Goal: Information Seeking & Learning: Learn about a topic

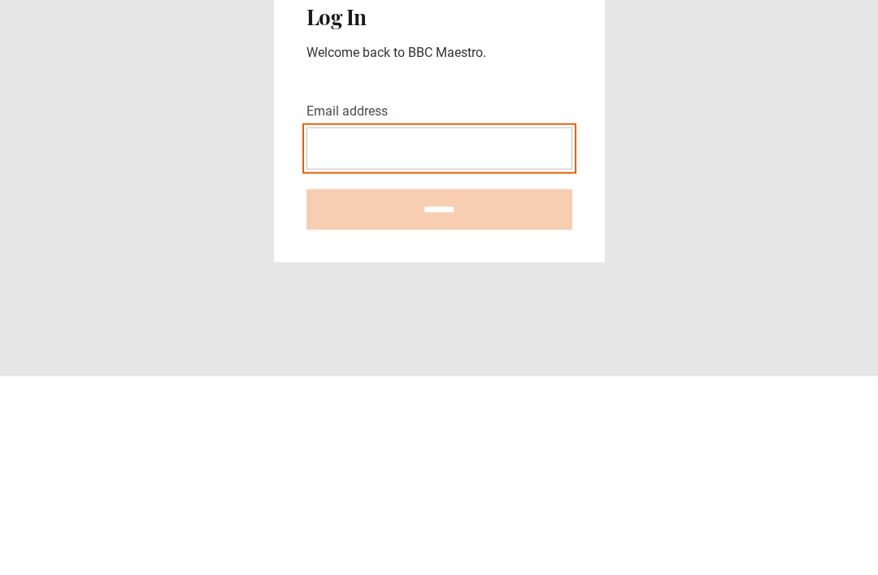
type input "**********"
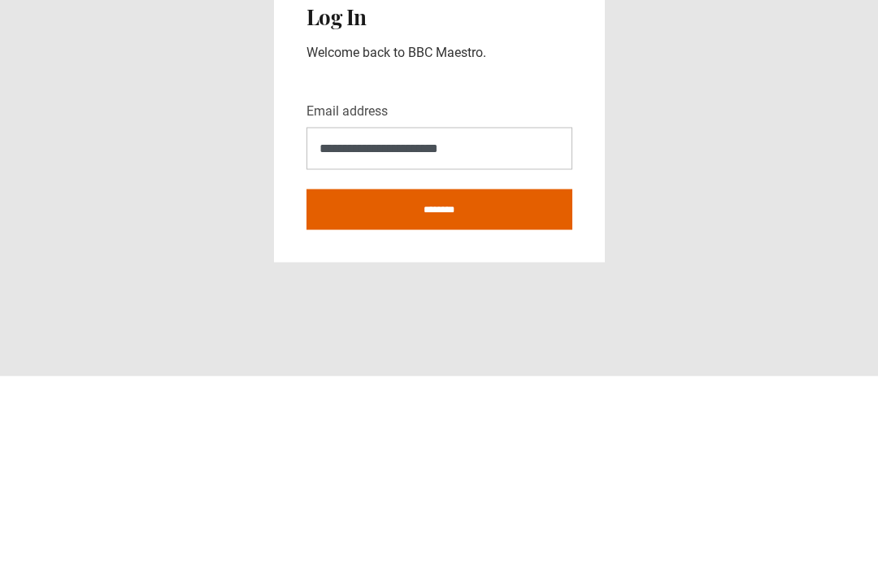
click at [439, 388] on input "********" at bounding box center [439, 408] width 266 height 41
type input "**********"
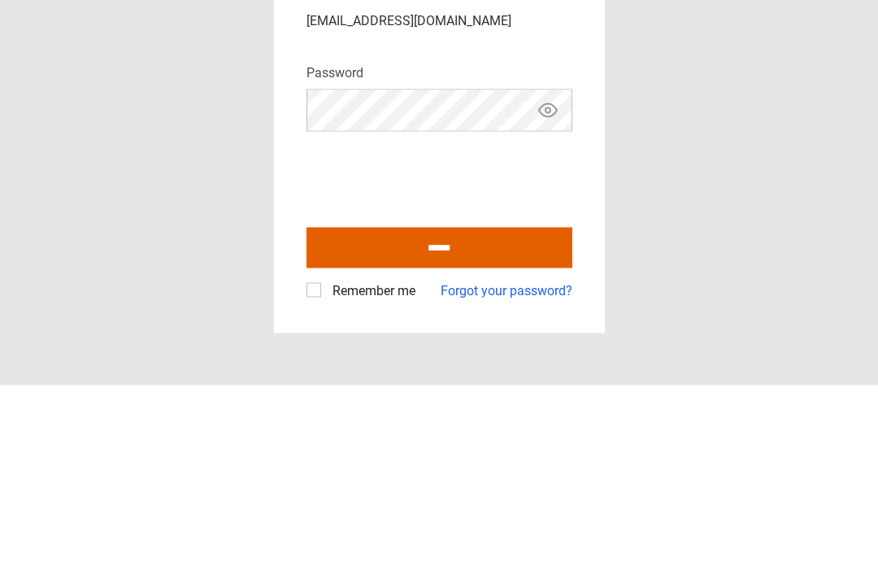
scroll to position [52, 0]
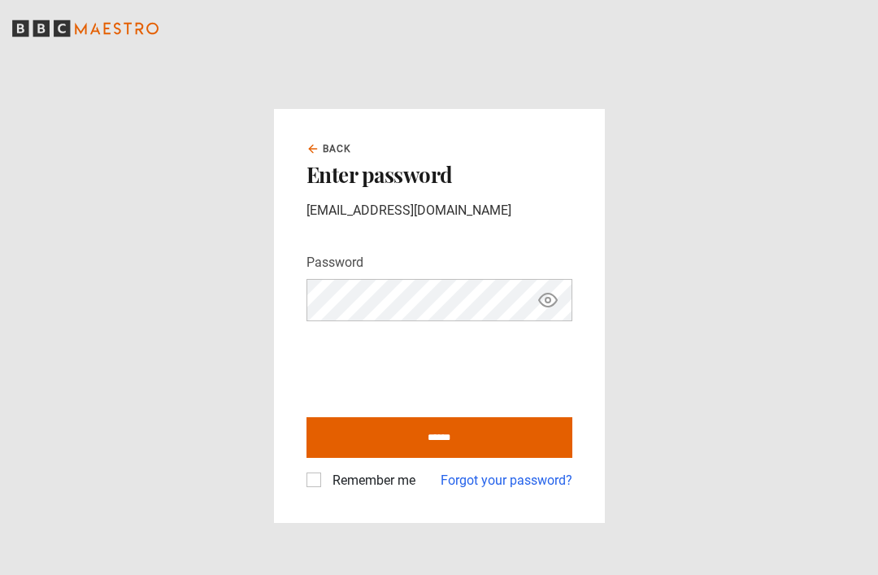
click at [468, 417] on input "******" at bounding box center [439, 437] width 266 height 41
type input "**********"
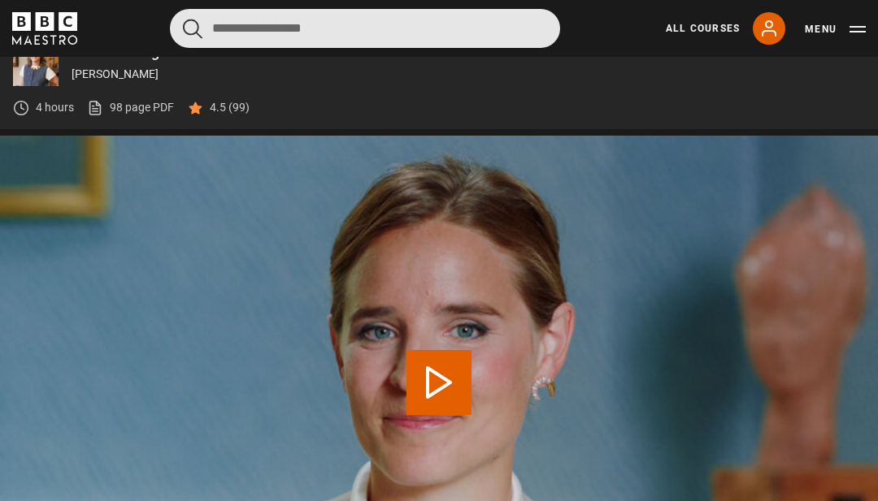
click at [275, 37] on input "Search" at bounding box center [365, 28] width 390 height 39
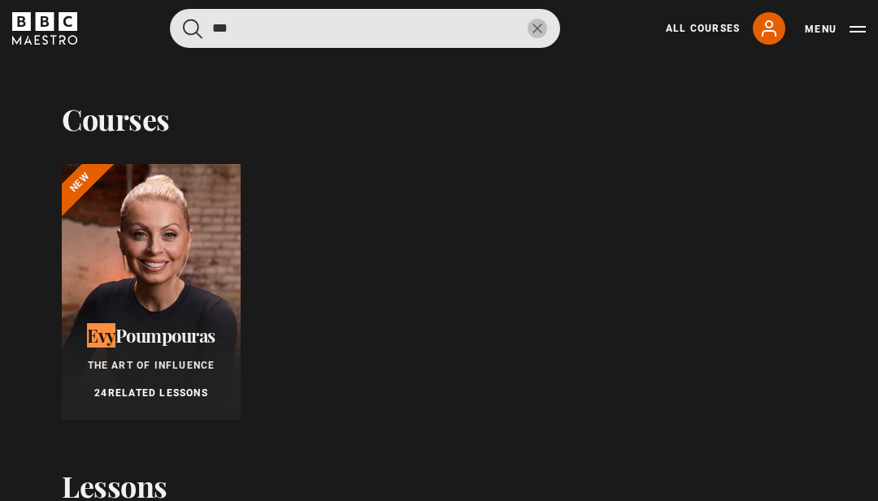
type input "***"
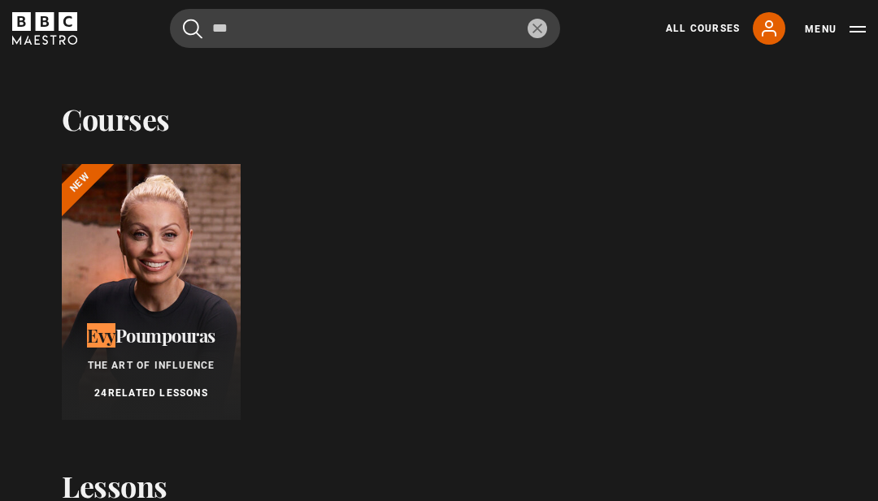
click at [162, 232] on div at bounding box center [151, 292] width 179 height 256
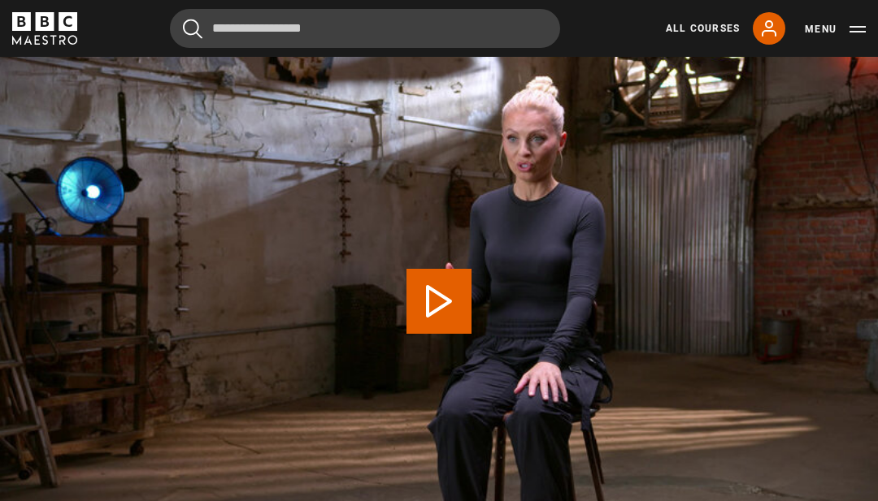
scroll to position [689, 0]
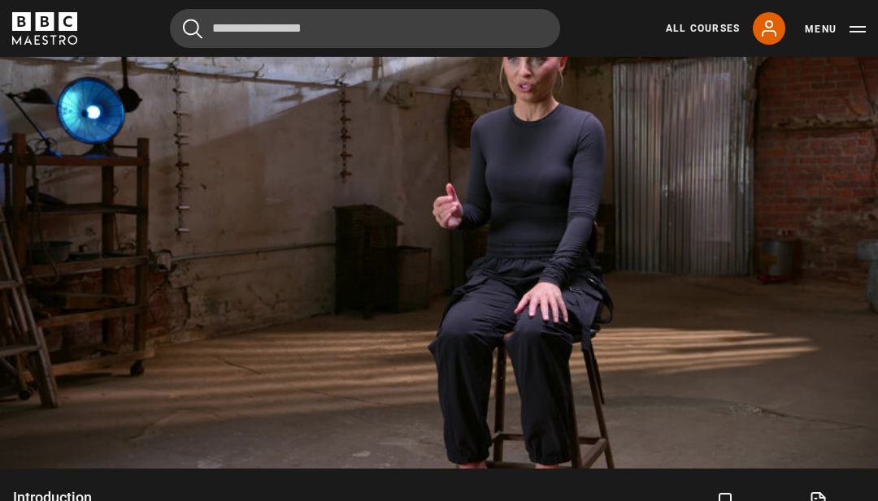
scroll to position [768, 0]
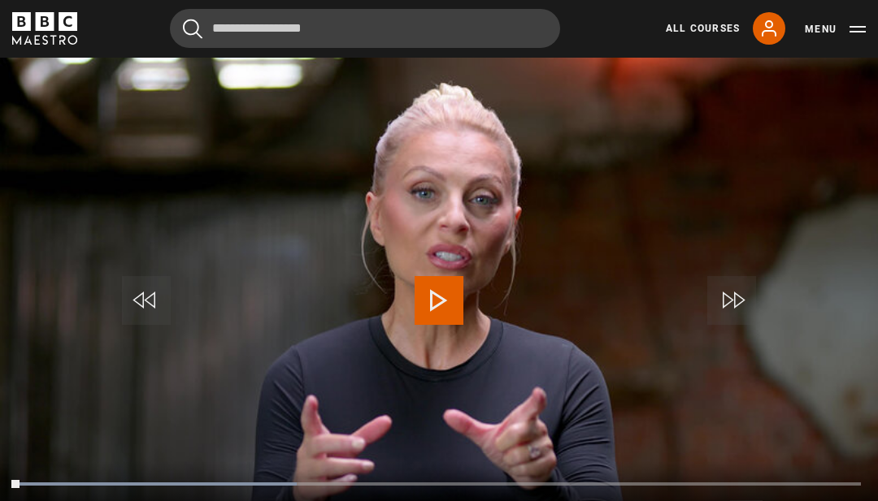
scroll to position [674, 0]
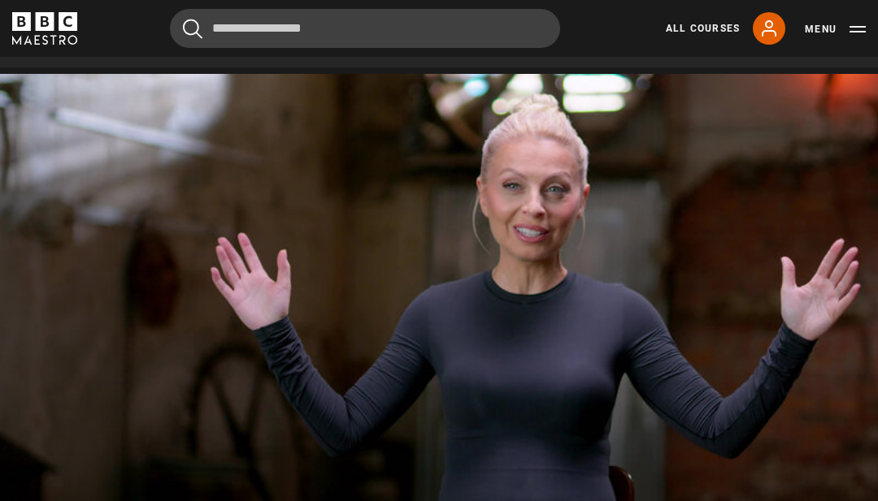
scroll to position [669, 0]
click at [414, 293] on video-js "Video Player is loading. Play Lesson Self-awareness 10s Skip Back 10 seconds Pa…" at bounding box center [439, 320] width 878 height 494
click at [299, 372] on video-js "Video Player is loading. Play Lesson Self-awareness 10s Skip Back 10 seconds Pa…" at bounding box center [439, 320] width 878 height 494
click at [393, 287] on video-js "Video Player is loading. Play Lesson Self-awareness 10s Skip Back 10 seconds Pa…" at bounding box center [439, 320] width 878 height 494
click at [450, 274] on video-js "Video Player is loading. Play Lesson Self-awareness 10s Skip Back 10 seconds Pa…" at bounding box center [439, 320] width 878 height 494
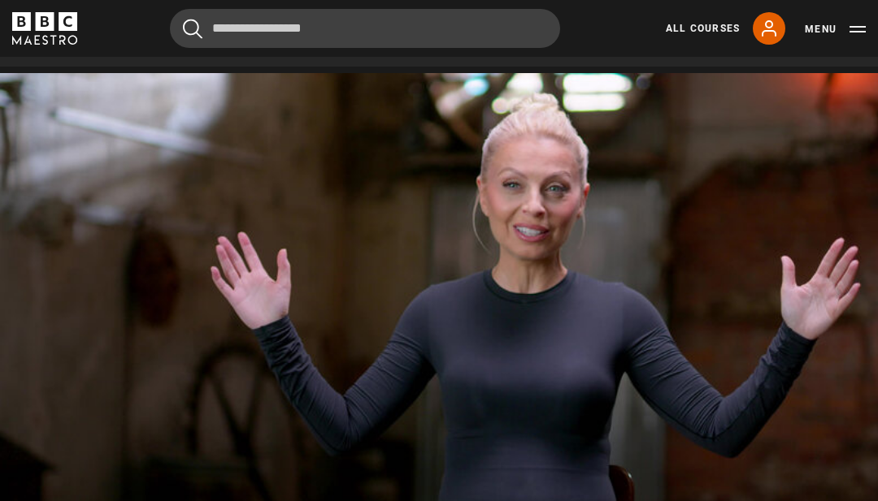
click at [382, 309] on video-js "Video Player is loading. Play Lesson Self-awareness 10s Skip Back 10 seconds Pa…" at bounding box center [439, 320] width 878 height 494
click at [452, 272] on video-js "Video Player is loading. Play Lesson Self-awareness 10s Skip Back 10 seconds Pa…" at bounding box center [439, 320] width 878 height 494
click at [522, 296] on video-js "Video Player is loading. Play Lesson Self-awareness 10s Skip Back 10 seconds Pa…" at bounding box center [439, 320] width 878 height 494
click at [506, 287] on video-js "Video Player is loading. Play Lesson Self-awareness 10s Skip Back 10 seconds Pa…" at bounding box center [439, 320] width 878 height 494
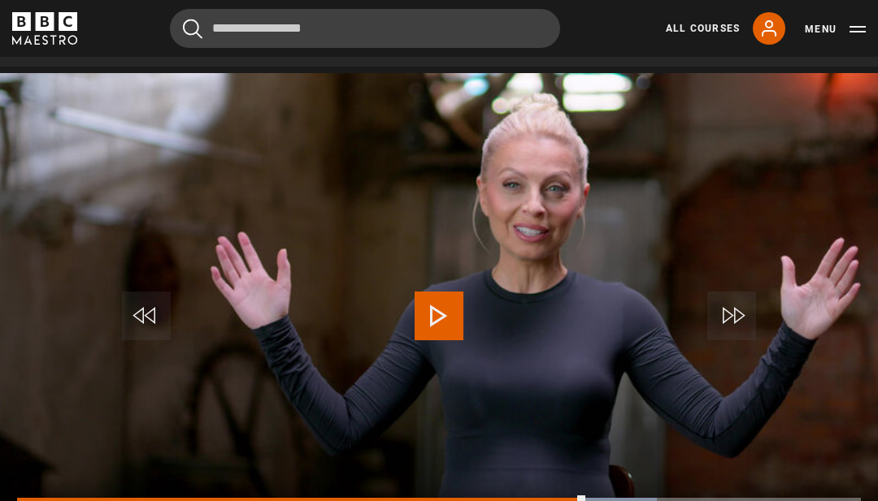
click at [607, 501] on div "Progress Bar" at bounding box center [616, 499] width 81 height 3
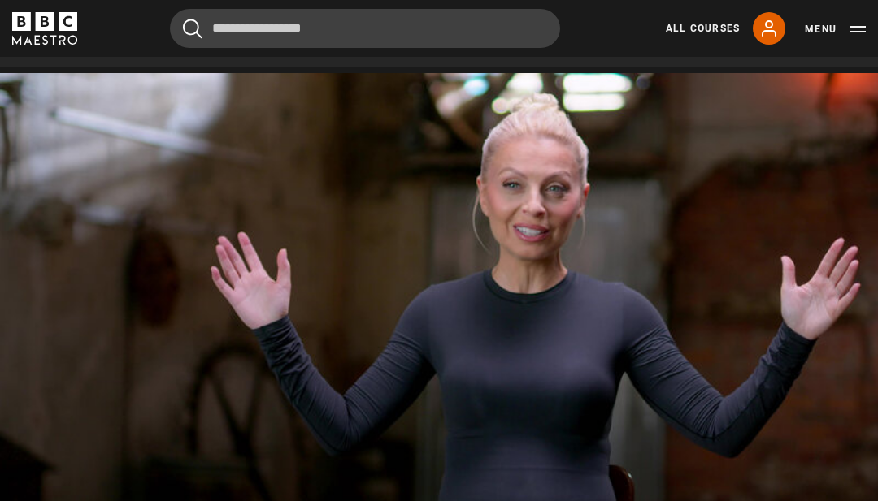
click at [506, 263] on video-js "Video Player is loading. Play Lesson Self-awareness 10s Skip Back 10 seconds Pa…" at bounding box center [439, 320] width 878 height 494
click at [601, 241] on video-js "Video Player is loading. Play Lesson Self-awareness 10s Skip Back 10 seconds Pa…" at bounding box center [439, 320] width 878 height 494
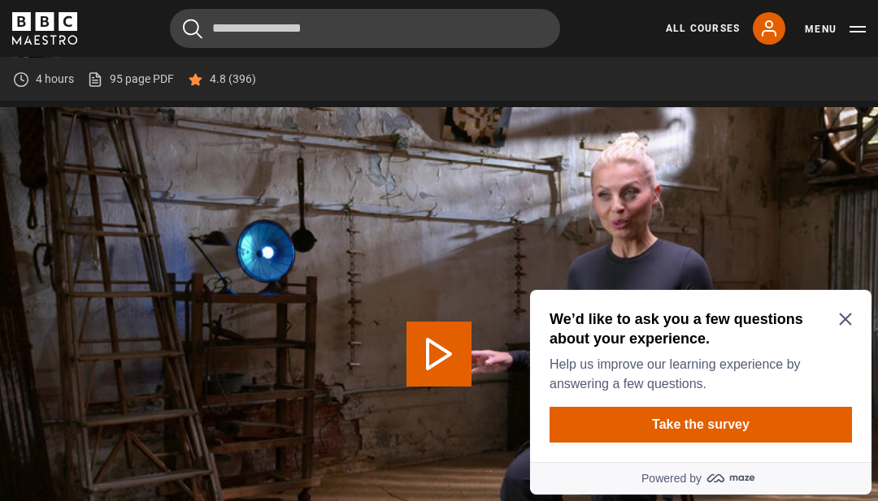
click at [844, 310] on h2 "We’d like to ask you a few questions about your experience." at bounding box center [697, 329] width 296 height 39
click at [842, 314] on icon "Close Maze Prompt" at bounding box center [845, 319] width 13 height 13
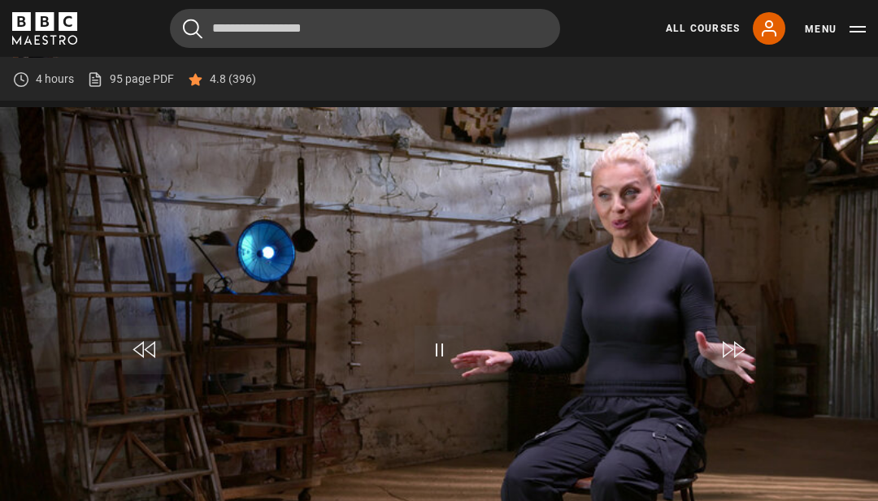
scroll to position [688, 0]
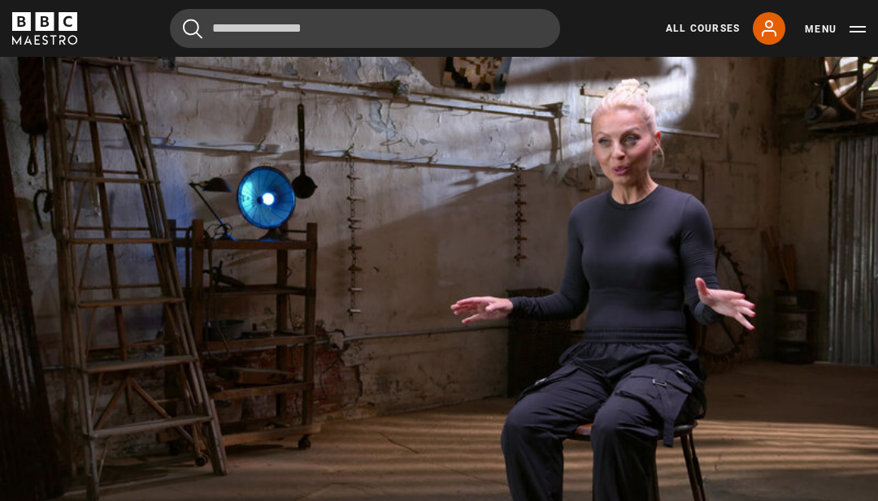
click at [384, 362] on video-js "Video Player is loading. Play Lesson Self-regulation 10s Skip Back 10 seconds P…" at bounding box center [439, 301] width 878 height 494
click at [420, 260] on video-js "Video Player is loading. Play Lesson Self-regulation 10s Skip Back 10 seconds P…" at bounding box center [439, 301] width 878 height 494
click at [502, 231] on video-js "Video Player is loading. Play Lesson Self-regulation 10s Skip Back 10 seconds P…" at bounding box center [439, 301] width 878 height 494
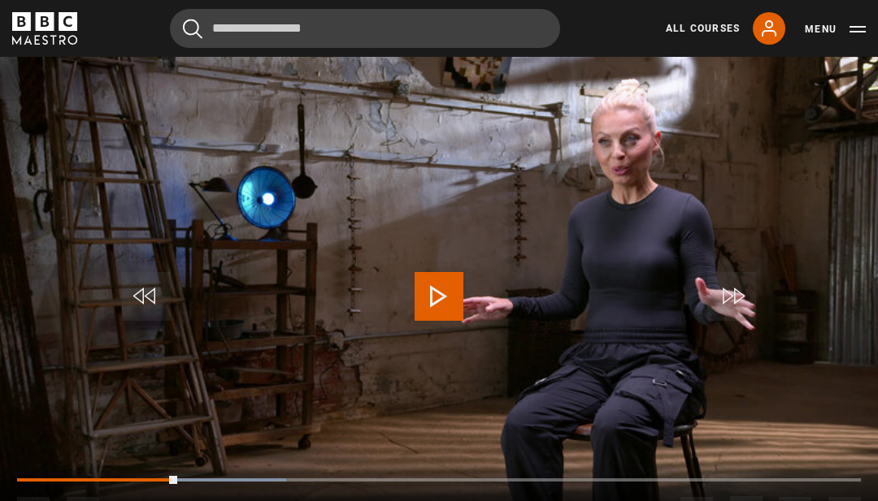
click at [177, 482] on div "Progress Bar" at bounding box center [97, 480] width 160 height 3
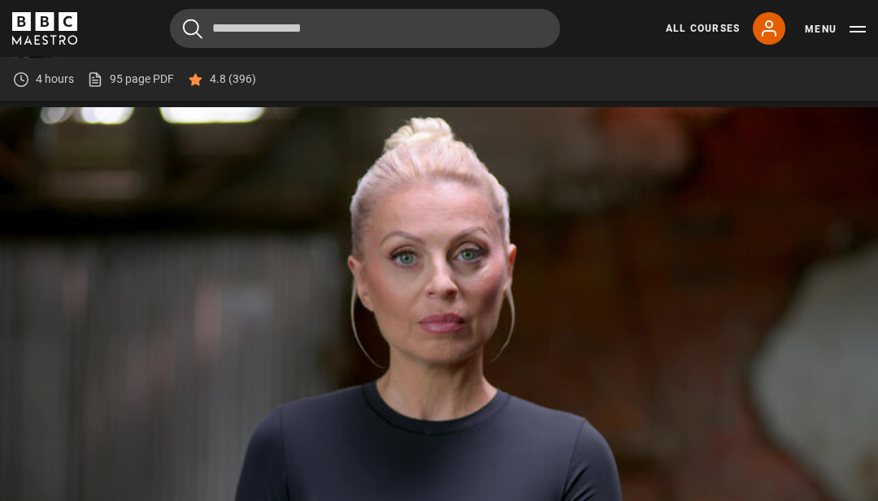
scroll to position [688, 0]
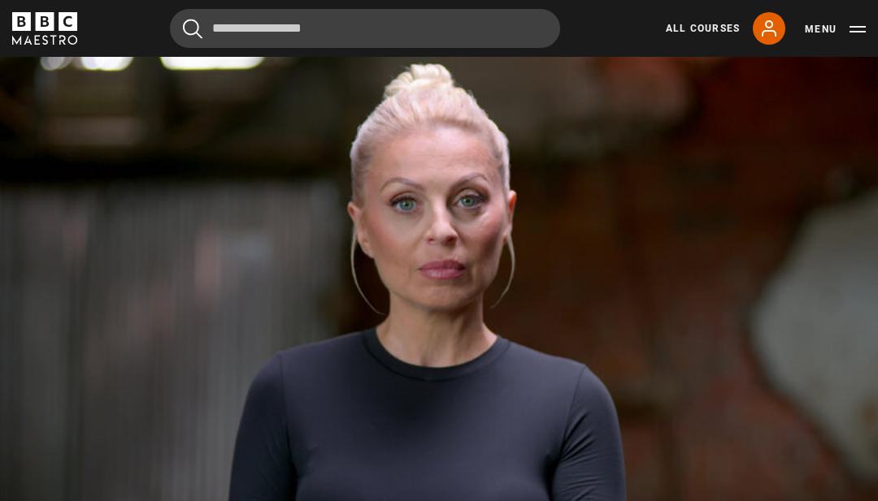
click at [453, 434] on video-js "Video Player is loading. Play Lesson Self-respect 10s Skip Back 10 seconds Paus…" at bounding box center [439, 301] width 878 height 494
click at [475, 270] on video-js "Video Player is loading. Play Lesson Self-respect 10s Skip Back 10 seconds Paus…" at bounding box center [439, 301] width 878 height 494
click at [428, 277] on video-js "Video Player is loading. Play Lesson Self-respect 10s Skip Back 10 seconds Paus…" at bounding box center [439, 301] width 878 height 494
click at [610, 325] on video-js "Video Player is loading. Play Lesson Self-respect 10s Skip Back 10 seconds Paus…" at bounding box center [439, 301] width 878 height 494
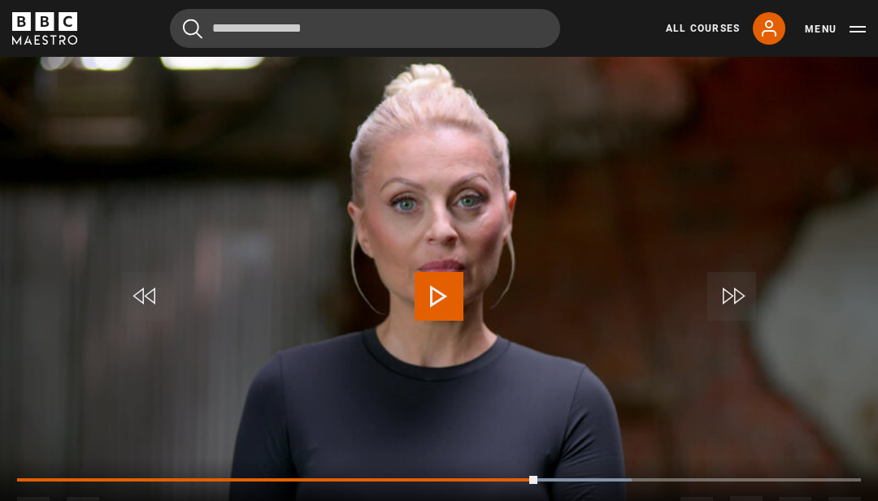
click at [556, 482] on div "Progress Bar" at bounding box center [572, 480] width 116 height 3
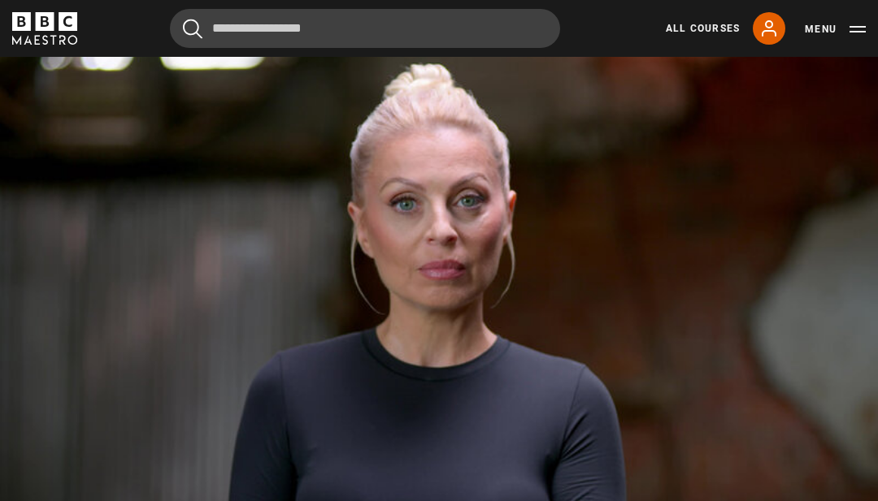
click at [495, 362] on video-js "Video Player is loading. Play Lesson Self-respect 10s Skip Back 10 seconds Paus…" at bounding box center [439, 301] width 878 height 494
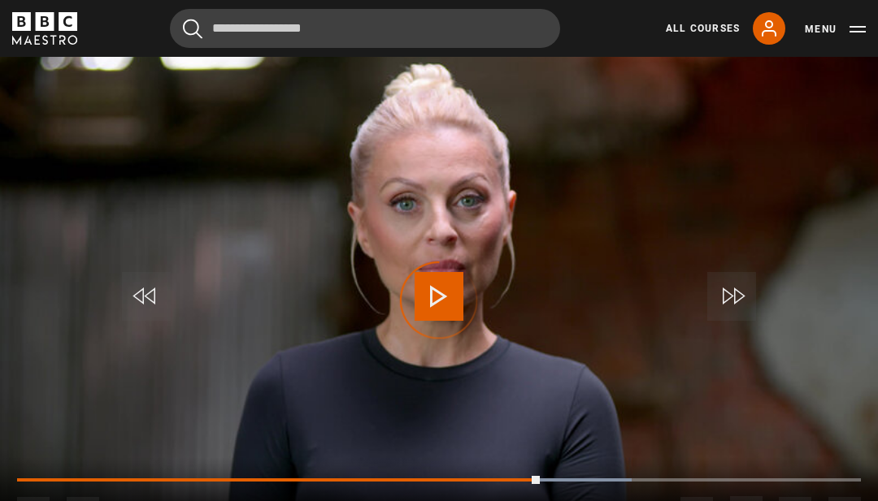
click at [540, 482] on div "Progress Bar" at bounding box center [572, 480] width 116 height 3
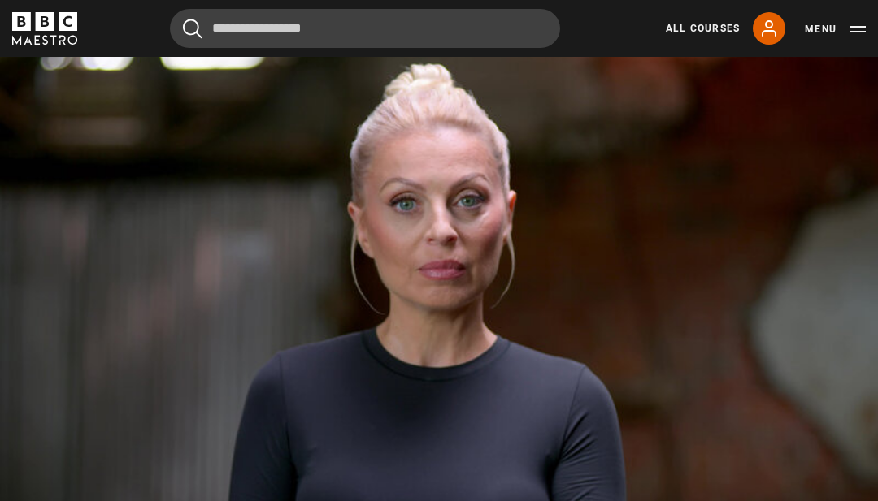
click at [359, 314] on video-js "Video Player is loading. Play Lesson Self-respect 10s Skip Back 10 seconds Paus…" at bounding box center [439, 301] width 878 height 494
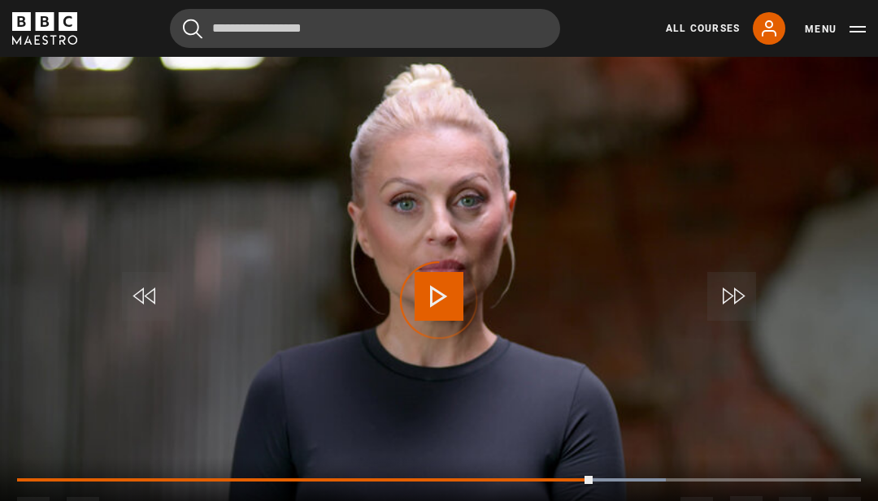
click at [591, 482] on div "Progress Bar" at bounding box center [304, 480] width 575 height 3
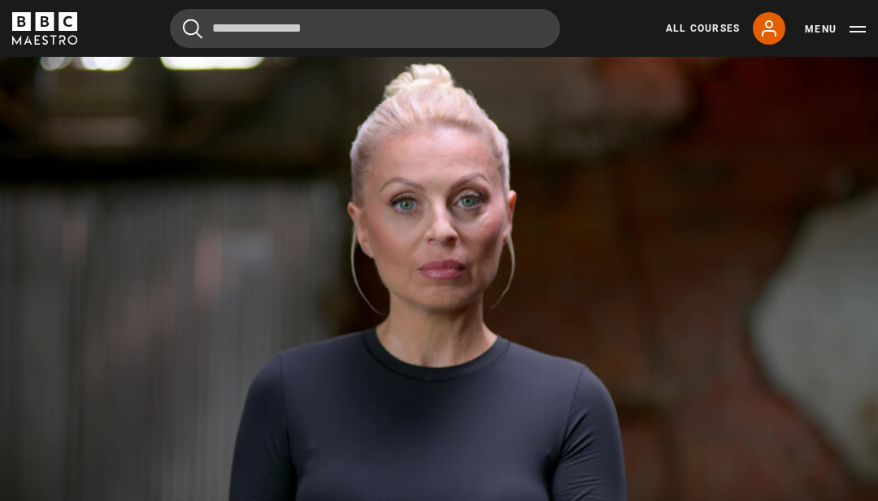
click at [391, 359] on video-js "Video Player is loading. Play Lesson Self-respect 10s Skip Back 10 seconds Paus…" at bounding box center [439, 301] width 878 height 494
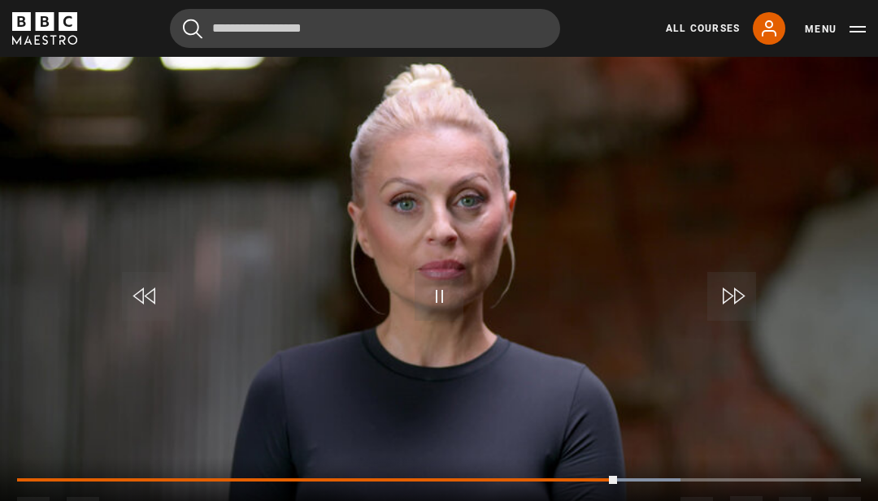
click at [609, 494] on div "10s Skip Back 10 seconds Pause 10s Skip Forward 10 seconds Loaded : 78.57% Paus…" at bounding box center [439, 503] width 878 height 90
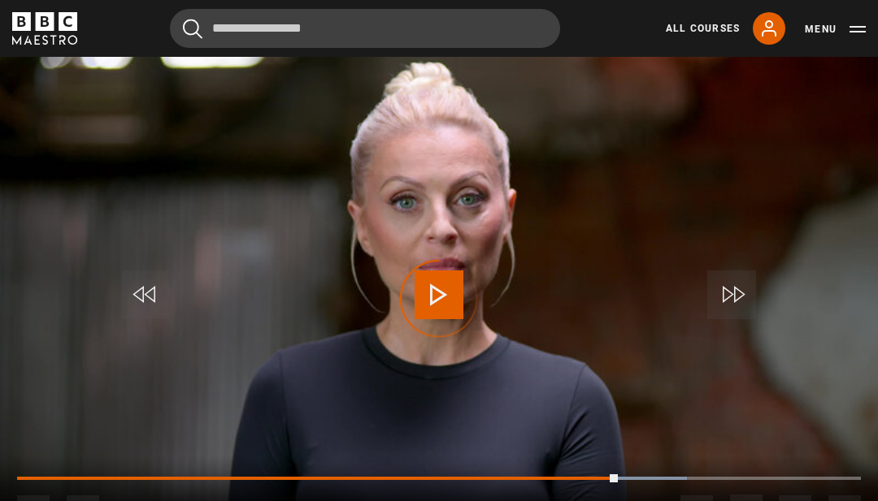
click at [616, 480] on div "Progress Bar" at bounding box center [631, 478] width 111 height 3
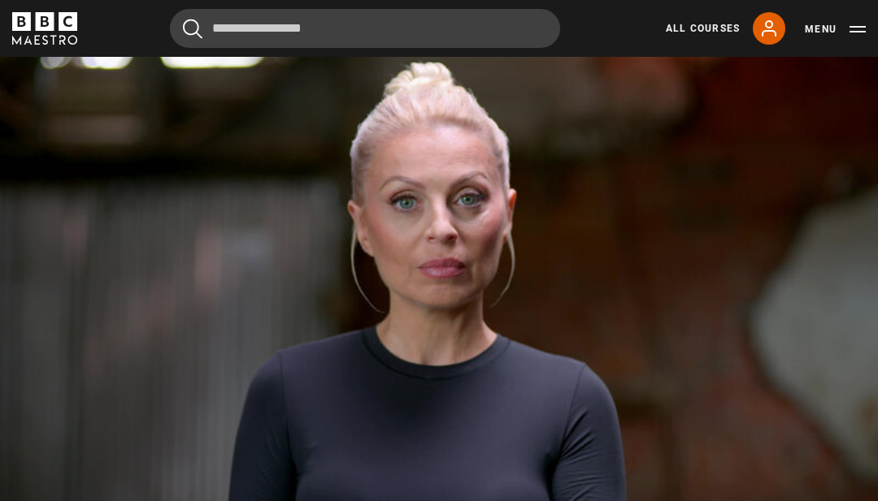
click at [572, 372] on video-js "Video Player is loading. Play Lesson Self-respect 10s Skip Back 10 seconds Paus…" at bounding box center [439, 299] width 878 height 494
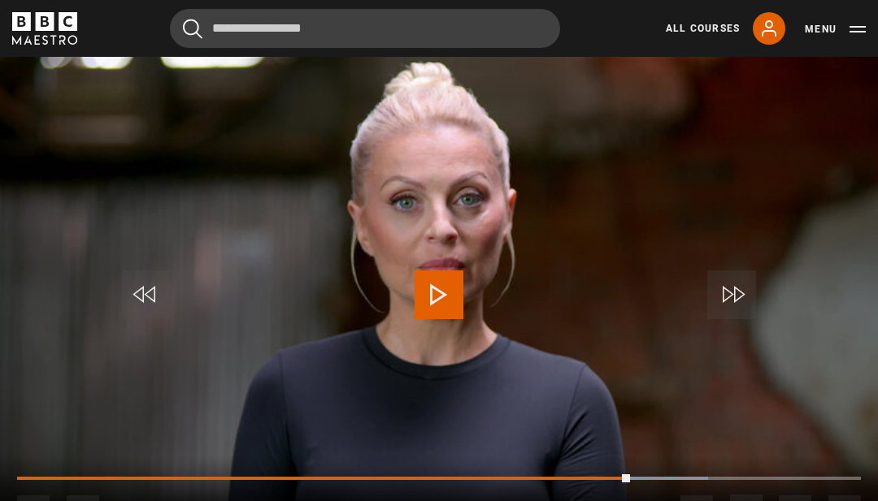
click at [630, 480] on div "Progress Bar" at bounding box center [323, 478] width 613 height 3
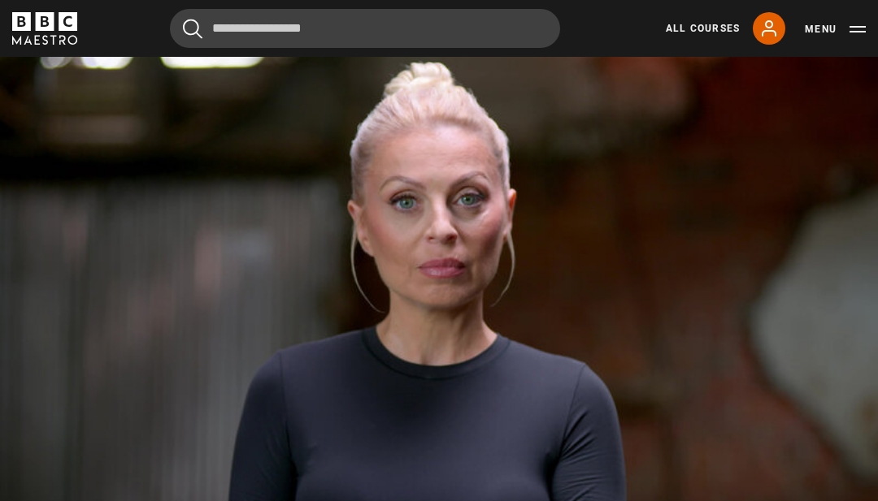
click at [642, 454] on video-js "Video Player is loading. Play Lesson Self-respect 10s Skip Back 10 seconds Paus…" at bounding box center [439, 299] width 878 height 494
click at [518, 402] on video-js "Video Player is loading. Play Lesson Self-respect 10s Skip Back 10 seconds Paus…" at bounding box center [439, 299] width 878 height 494
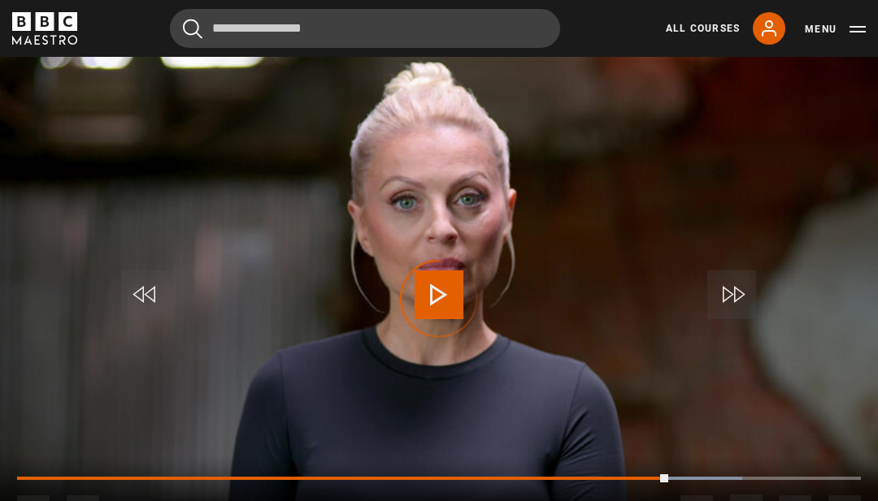
click at [661, 480] on div "Progress Bar" at bounding box center [343, 478] width 652 height 3
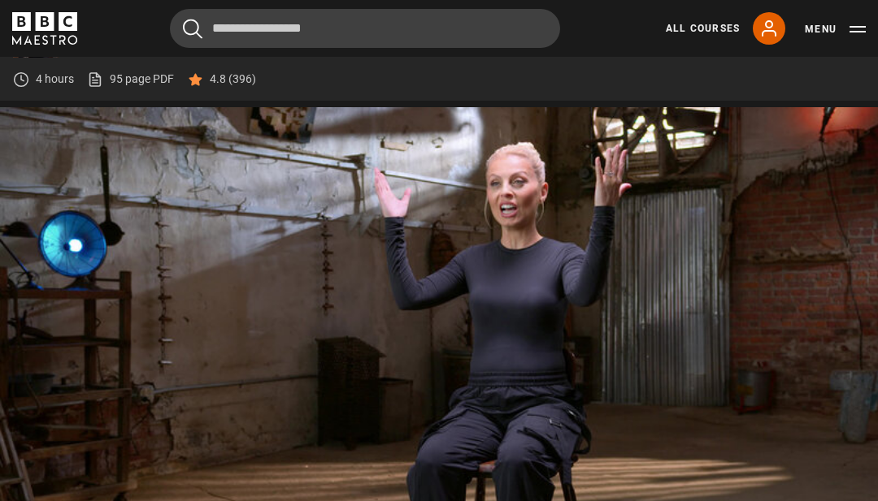
scroll to position [688, 0]
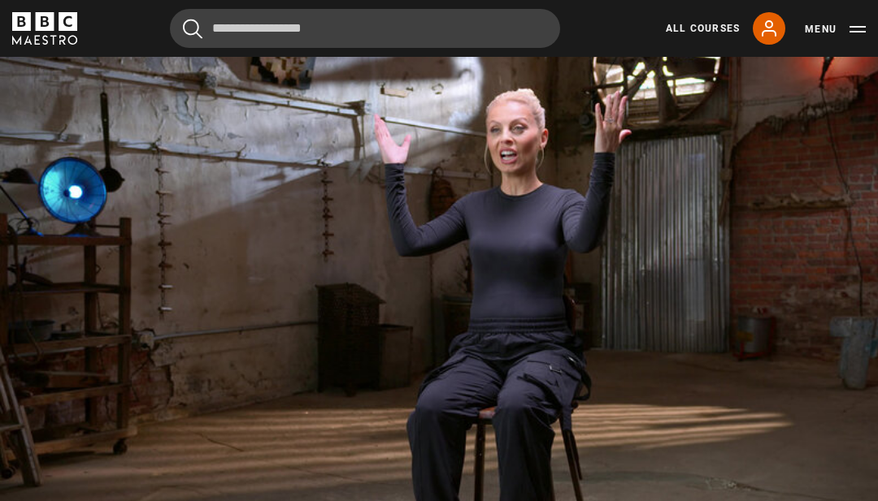
click at [517, 384] on video-js "Video Player is loading. Play Lesson Self-confidence 10s Skip Back 10 seconds P…" at bounding box center [439, 301] width 878 height 494
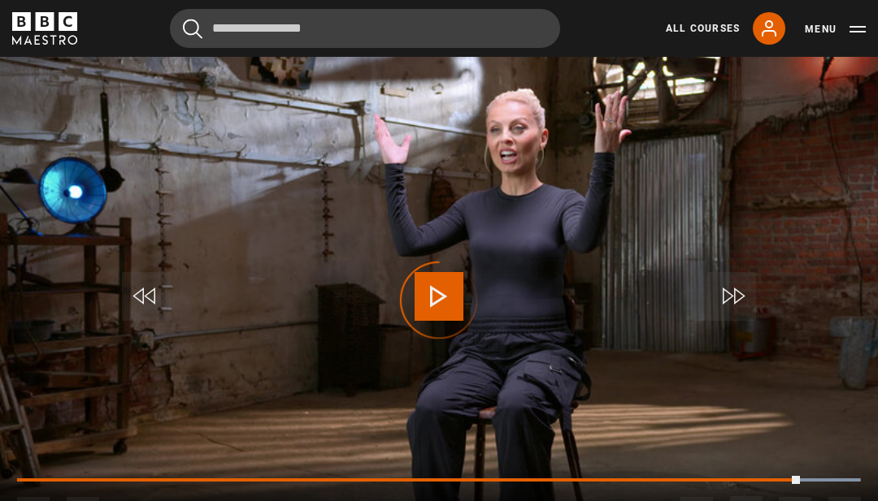
click at [788, 482] on div "Progress Bar" at bounding box center [786, 480] width 146 height 3
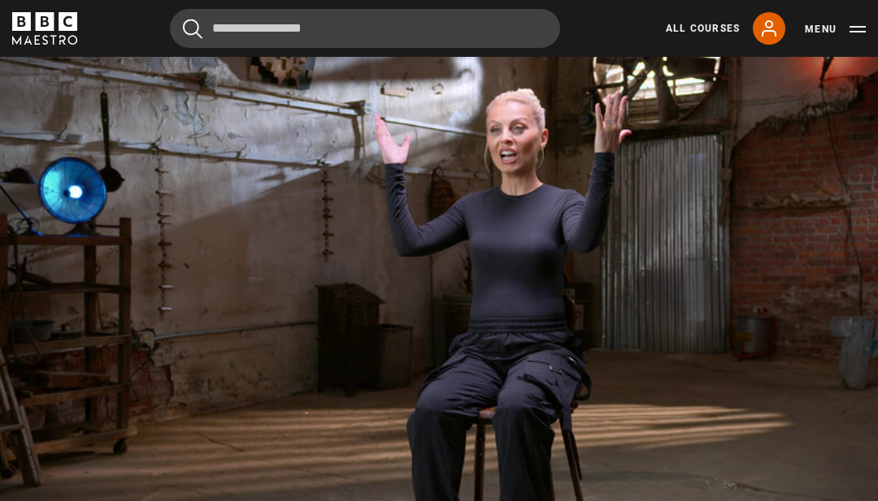
click at [753, 430] on video-js "Video Player is loading. Play Lesson Self-confidence 10s Skip Back 10 seconds P…" at bounding box center [439, 301] width 878 height 494
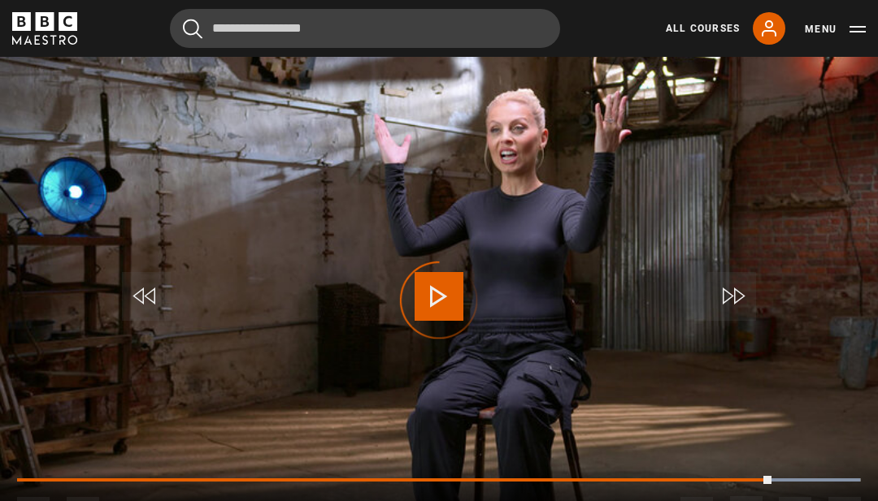
click at [765, 482] on div "Progress Bar" at bounding box center [786, 480] width 146 height 3
click at [751, 482] on div "Progress Bar" at bounding box center [786, 480] width 146 height 3
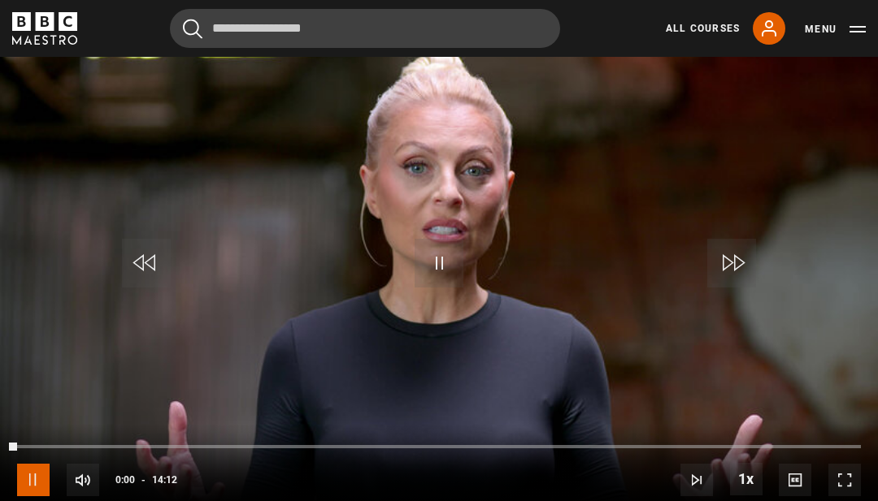
scroll to position [722, 0]
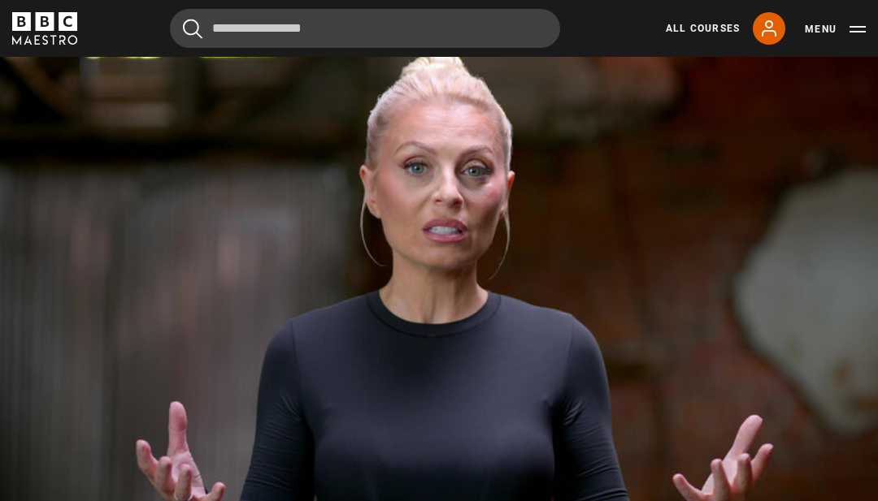
click at [609, 396] on video-js "Video Player is loading. Play Lesson Self-projection 10s Skip Back 10 seconds P…" at bounding box center [439, 267] width 878 height 494
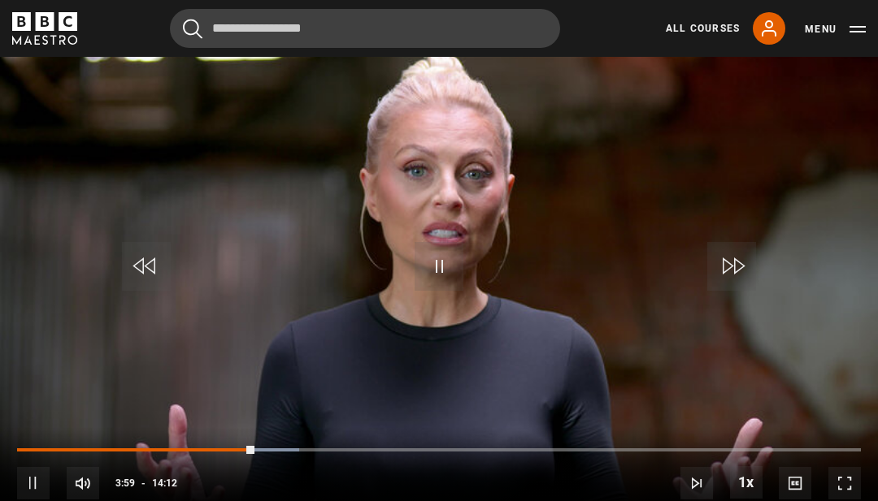
scroll to position [718, 0]
click at [254, 453] on div "Progress Bar" at bounding box center [136, 450] width 238 height 3
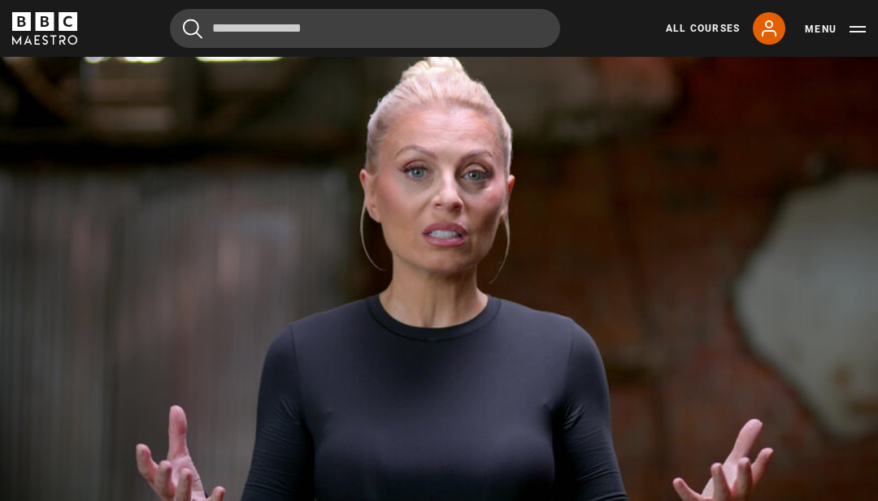
click at [372, 423] on video-js "Video Player is loading. Play Lesson Self-projection 10s Skip Back 10 seconds P…" at bounding box center [439, 271] width 878 height 494
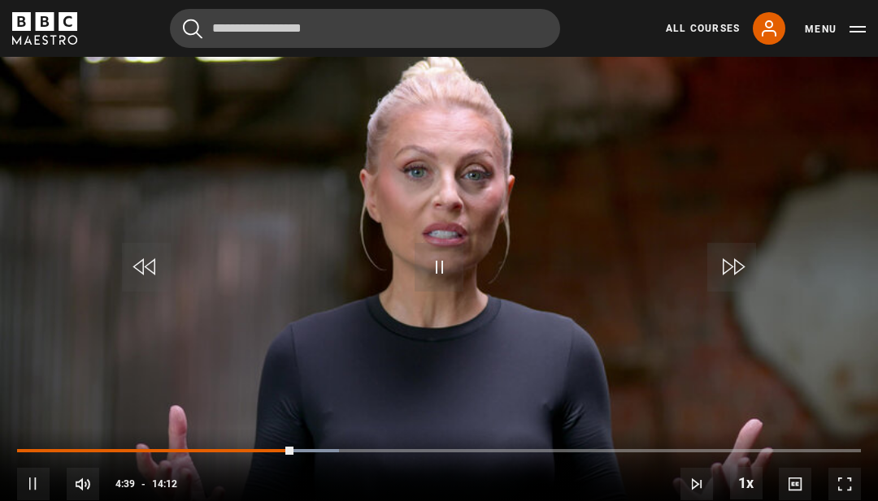
click at [300, 453] on div "Progress Bar" at bounding box center [297, 450] width 84 height 3
click at [296, 453] on div "Progress Bar" at bounding box center [303, 450] width 80 height 3
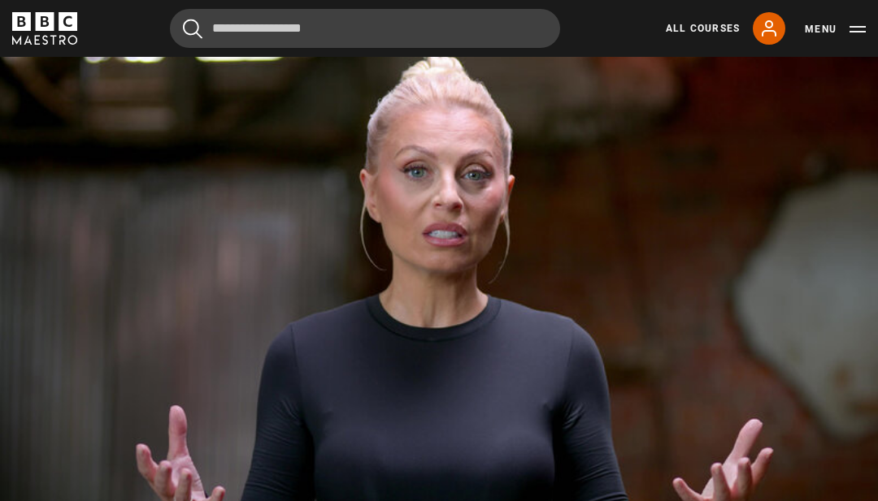
click at [232, 271] on video-js "Video Player is loading. Play Lesson Self-projection 10s Skip Back 10 seconds P…" at bounding box center [439, 271] width 878 height 494
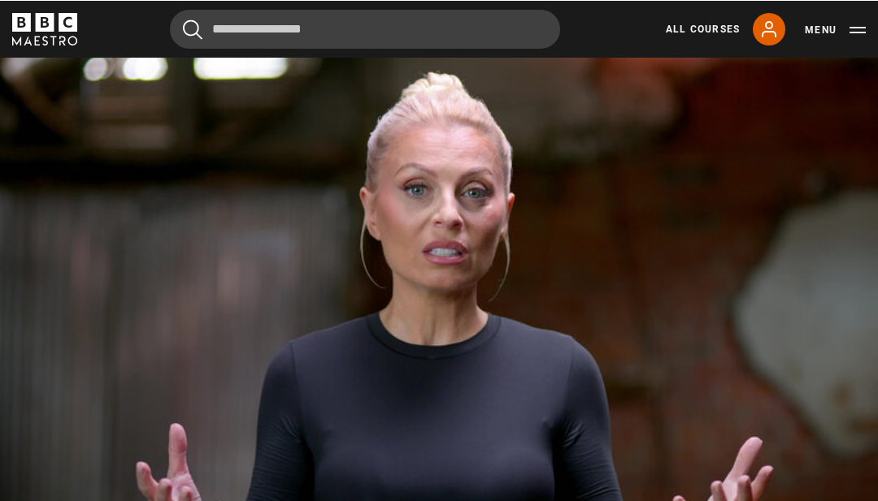
scroll to position [700, 0]
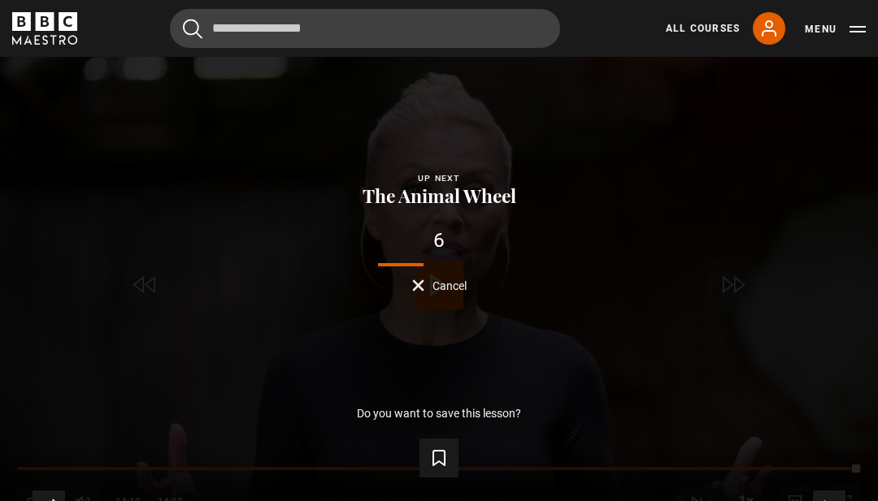
click at [605, 320] on div "Lesson Completed Up next The Animal Wheel 6 Cancel Do you want to save this les…" at bounding box center [439, 289] width 878 height 494
click at [614, 292] on div "Up next The Animal Wheel 5 Cancel" at bounding box center [439, 231] width 826 height 120
click at [647, 332] on div "Lesson Completed Up next The Animal Wheel 3 Cancel Do you want to save this les…" at bounding box center [439, 289] width 878 height 494
click at [606, 315] on div "Lesson Completed Up next The Animal Wheel 1 Cancel Do you want to save this les…" at bounding box center [439, 289] width 878 height 494
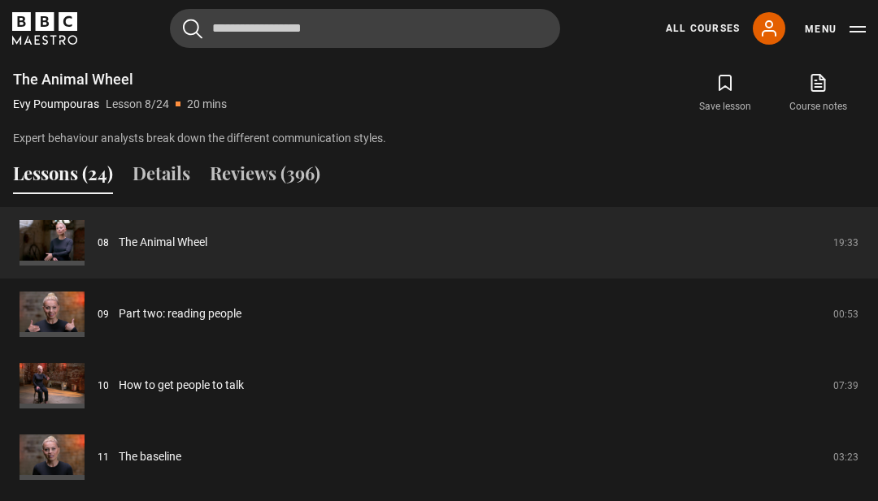
scroll to position [1183, 0]
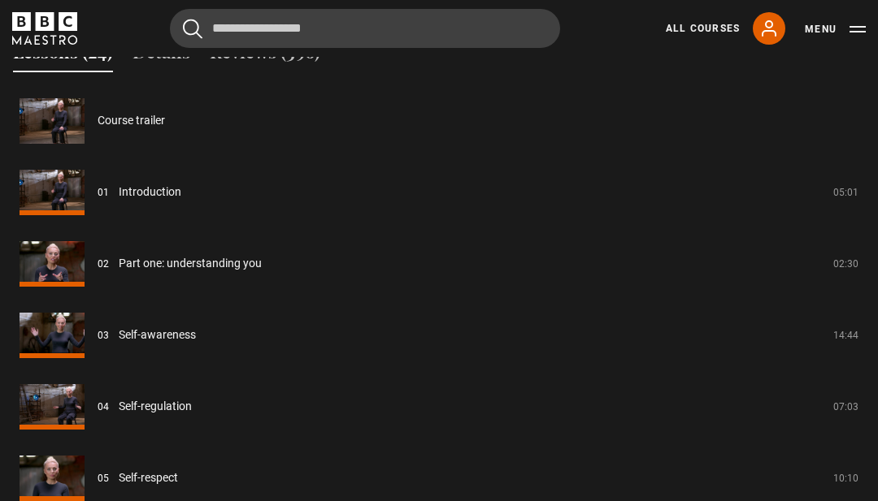
scroll to position [1308, 0]
click at [192, 415] on link "Self-regulation" at bounding box center [155, 406] width 73 height 17
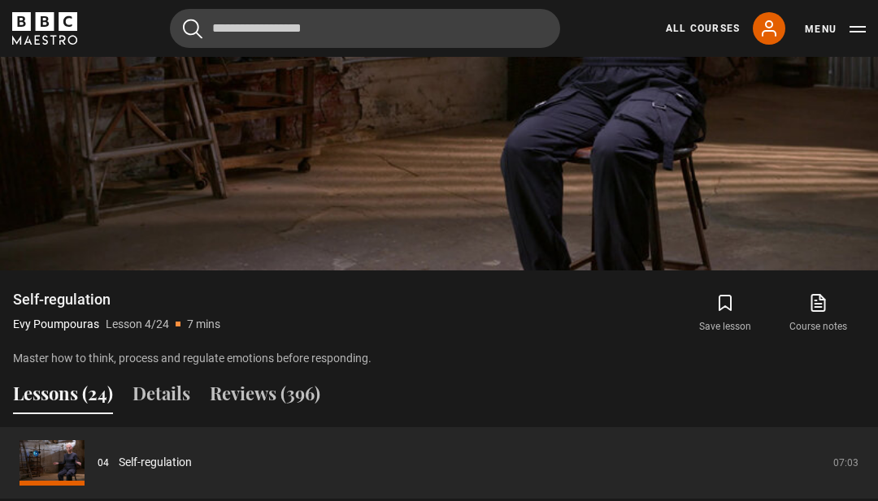
scroll to position [966, 0]
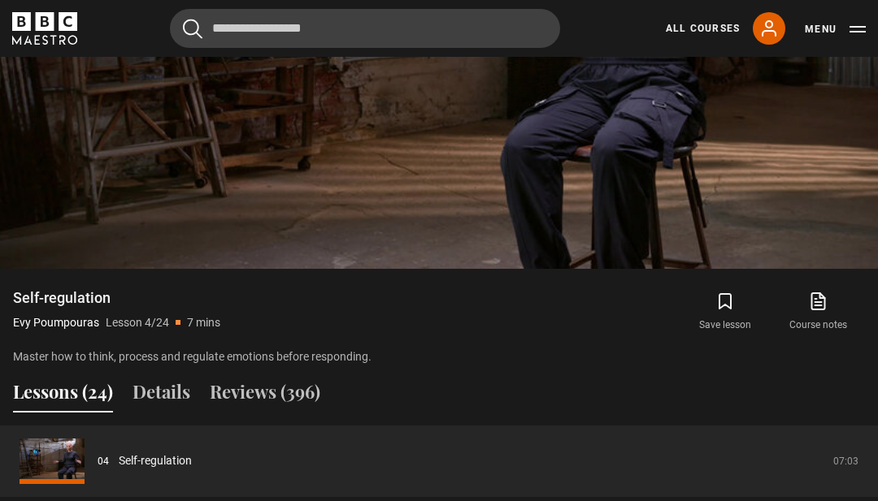
click at [718, 312] on icon "submit" at bounding box center [725, 303] width 20 height 20
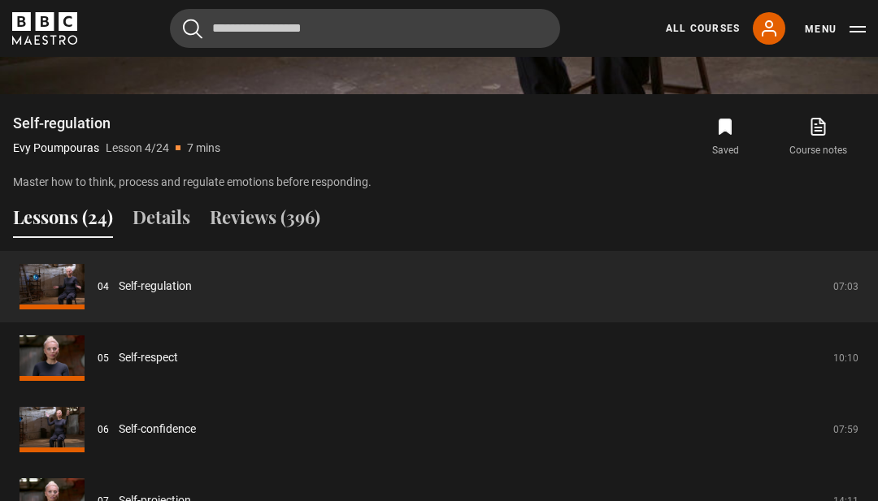
scroll to position [1142, 0]
click at [178, 367] on link "Self-respect" at bounding box center [148, 357] width 59 height 17
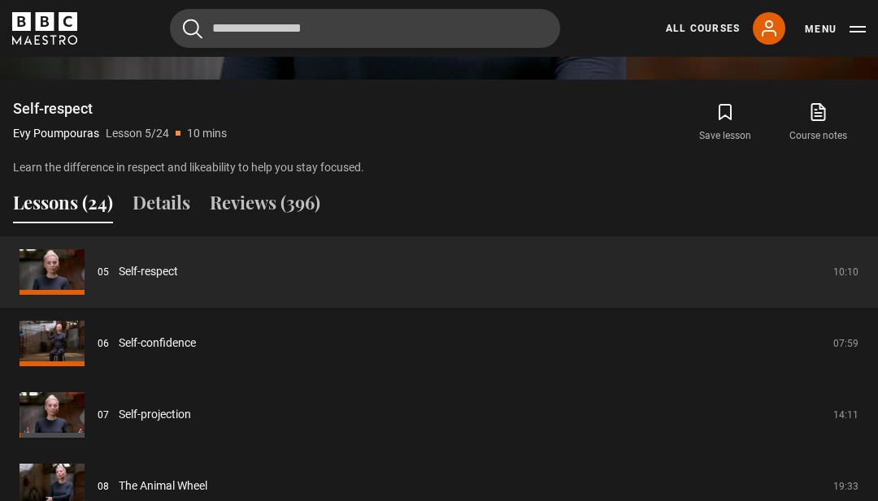
scroll to position [1156, 0]
click at [196, 352] on link "Self-confidence" at bounding box center [157, 343] width 77 height 17
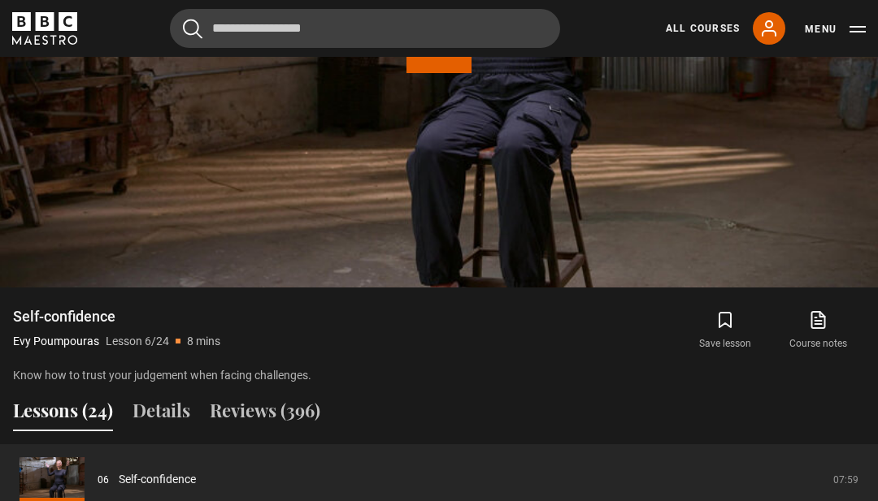
scroll to position [947, 0]
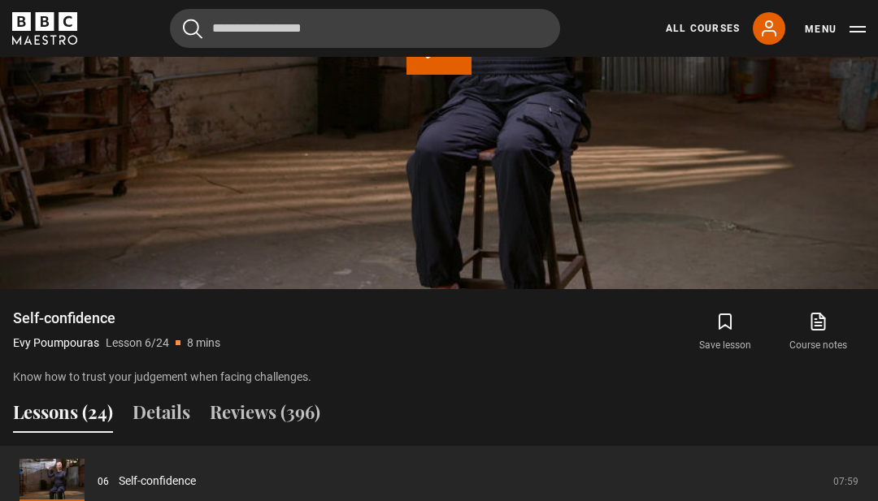
click at [723, 329] on icon "submit" at bounding box center [724, 321] width 11 height 15
